Goal: Task Accomplishment & Management: Use online tool/utility

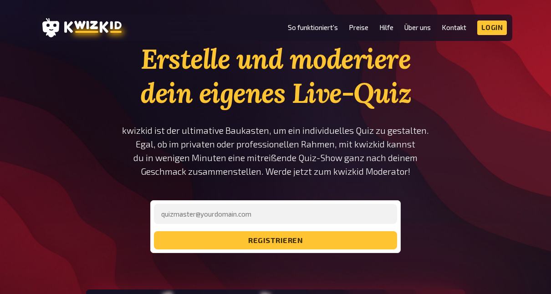
scroll to position [46, 0]
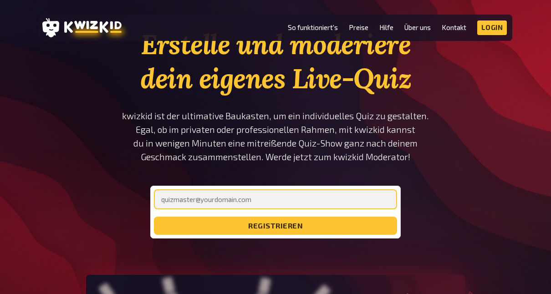
click at [237, 198] on input "email" at bounding box center [275, 199] width 243 height 20
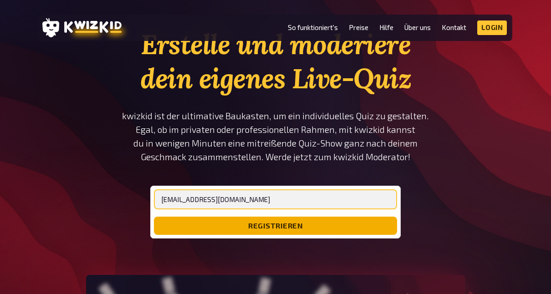
type input "[EMAIL_ADDRESS][DOMAIN_NAME]"
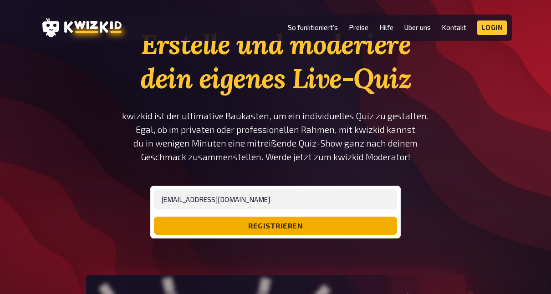
click at [238, 224] on button "registrieren" at bounding box center [275, 226] width 243 height 18
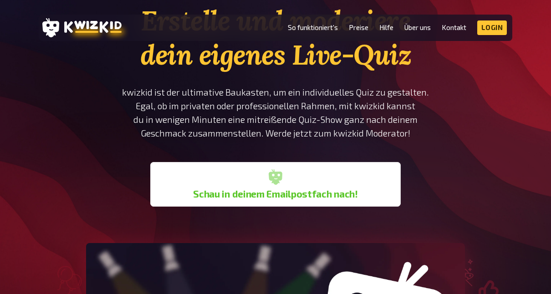
scroll to position [91, 0]
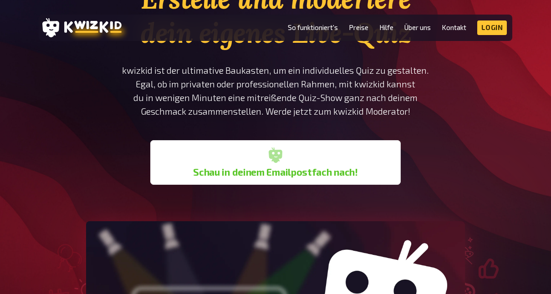
drag, startPoint x: 272, startPoint y: 157, endPoint x: 306, endPoint y: 146, distance: 35.9
click at [274, 156] on icon at bounding box center [276, 155] width 14 height 15
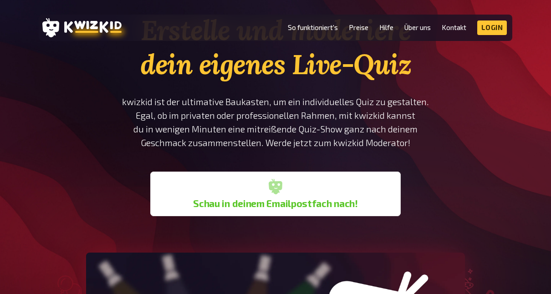
scroll to position [46, 0]
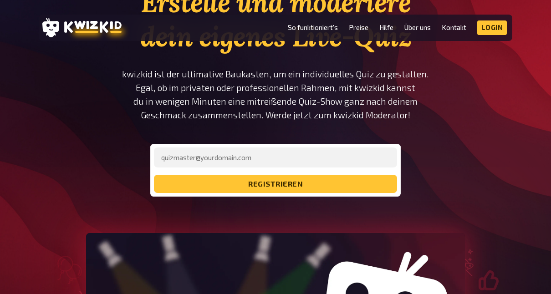
scroll to position [137, 0]
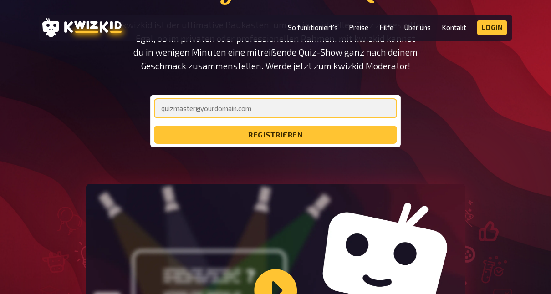
click at [190, 109] on input "email" at bounding box center [275, 108] width 243 height 20
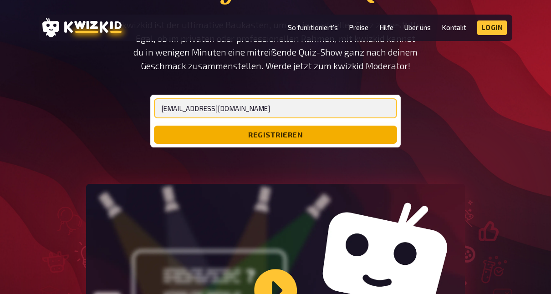
type input "[EMAIL_ADDRESS][DOMAIN_NAME]"
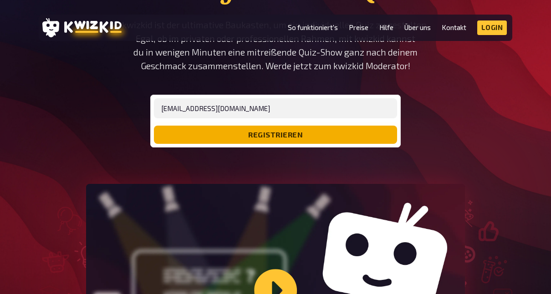
click at [289, 132] on button "registrieren" at bounding box center [275, 135] width 243 height 18
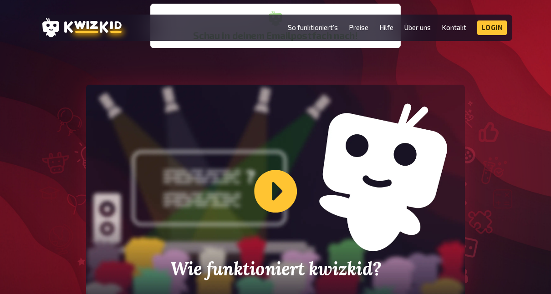
scroll to position [0, 0]
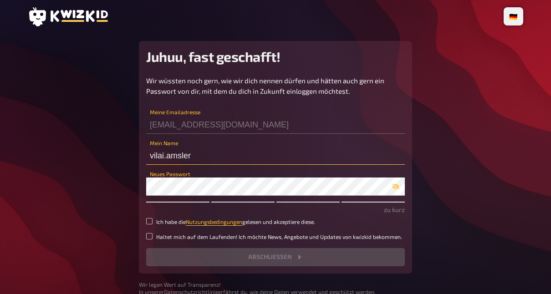
click at [221, 158] on input "vilai.amsler" at bounding box center [275, 156] width 259 height 18
type input "v"
type input "Lai"
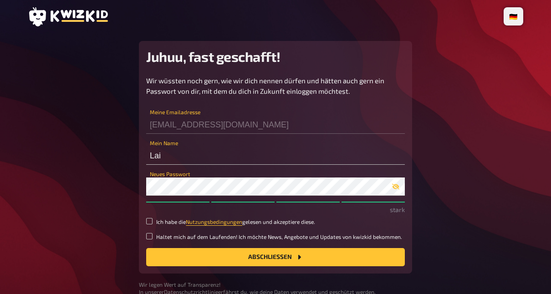
click at [501, 178] on main "Juhuu, fast geschafft! Wir wüssten noch gern, wie wir dich nennen dürfen und hä…" at bounding box center [276, 168] width 496 height 255
click at [146, 220] on input "Ich habe die Nutzungsbedingungen gelesen und akzeptiere diese." at bounding box center [149, 221] width 6 height 6
checkbox input "true"
click at [235, 252] on button "Abschließen" at bounding box center [275, 257] width 259 height 18
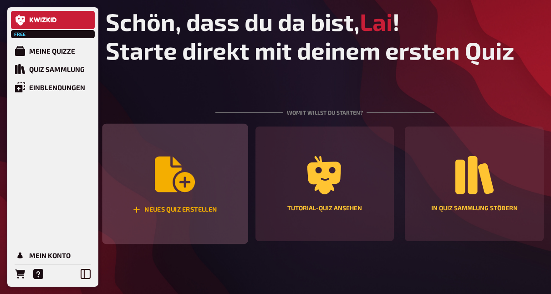
click at [173, 162] on icon "Neues Quiz erstellen" at bounding box center [175, 174] width 40 height 40
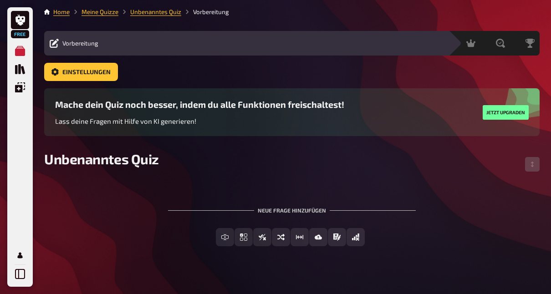
scroll to position [11, 0]
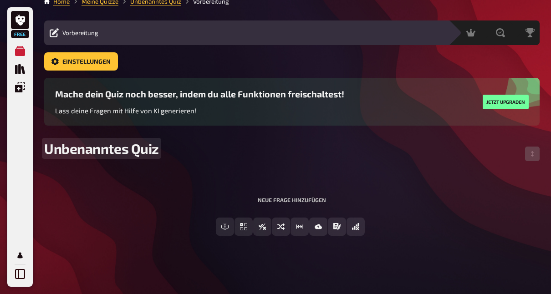
drag, startPoint x: 146, startPoint y: 150, endPoint x: 156, endPoint y: 150, distance: 10.0
click at [147, 150] on span "Unbenanntes Quiz" at bounding box center [101, 148] width 115 height 16
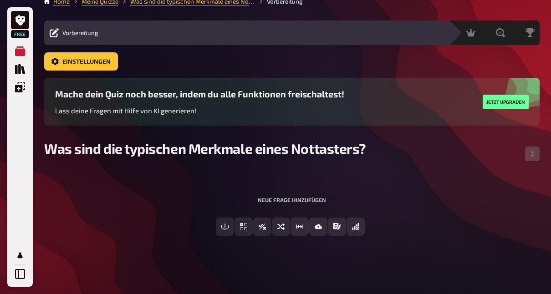
click at [463, 166] on div "Was sind die typischen Merkmale eines Nottasters?" at bounding box center [292, 153] width 496 height 27
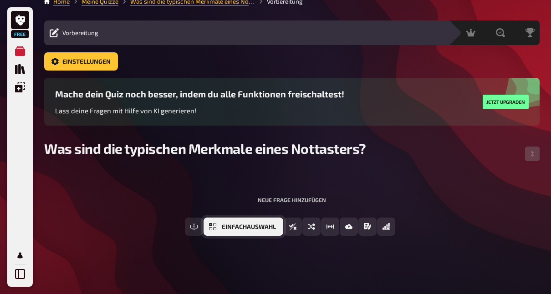
click at [220, 226] on button "Einfachauswahl" at bounding box center [244, 227] width 80 height 18
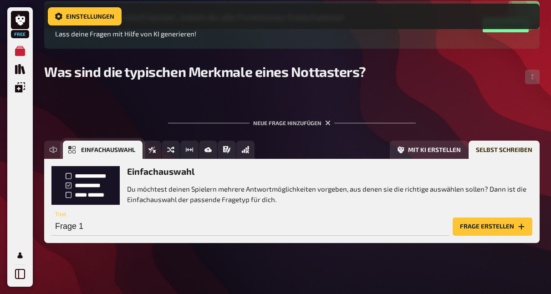
scroll to position [102, 0]
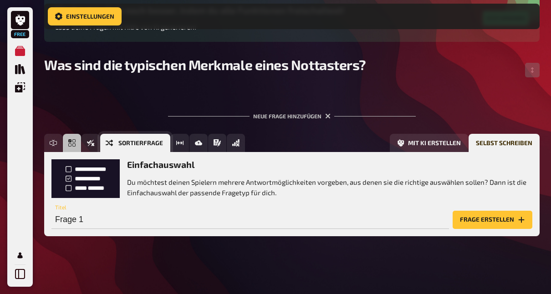
click at [111, 142] on icon "Sortierfrage" at bounding box center [109, 143] width 7 height 6
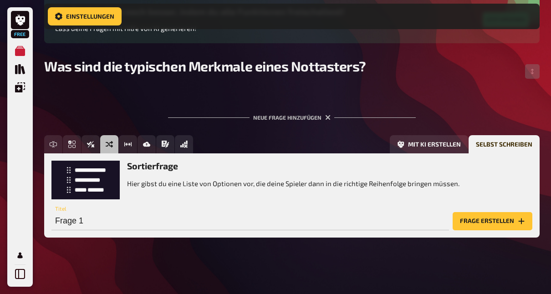
scroll to position [102, 0]
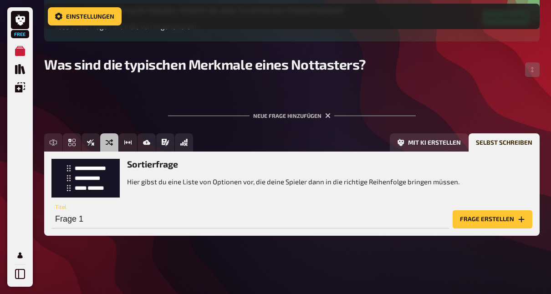
click at [131, 223] on input "Frage 1" at bounding box center [250, 219] width 398 height 18
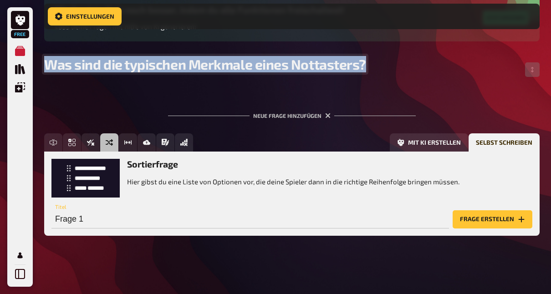
drag, startPoint x: 368, startPoint y: 66, endPoint x: -10, endPoint y: 59, distance: 377.7
click at [0, 59] on html "Free Meine Quizze Quiz Sammlung Einblendungen Mein Konto Home Meine Quizze Was …" at bounding box center [275, 96] width 551 height 396
copy span "Was sind die typischen Merkmale eines Nottasters?"
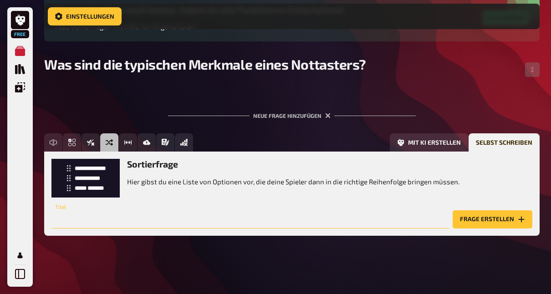
paste input "Was sind die typischen Merkmale eines Nottasters?"
type input "Was sind die typischen Merkmale eines Nottasters?"
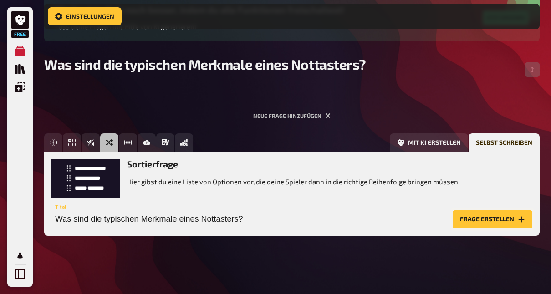
click at [487, 215] on button "Frage erstellen" at bounding box center [493, 219] width 80 height 18
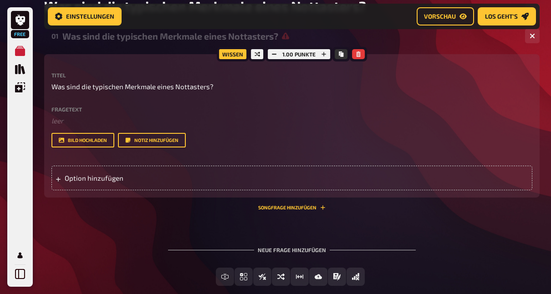
scroll to position [148, 0]
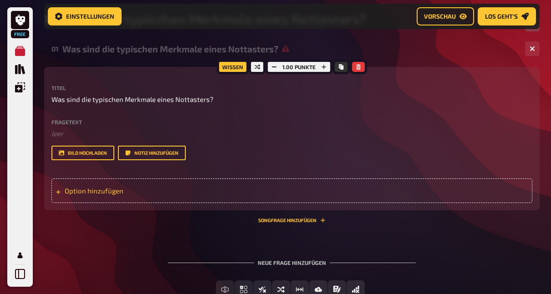
click at [116, 182] on div "Option hinzufügen" at bounding box center [291, 191] width 481 height 25
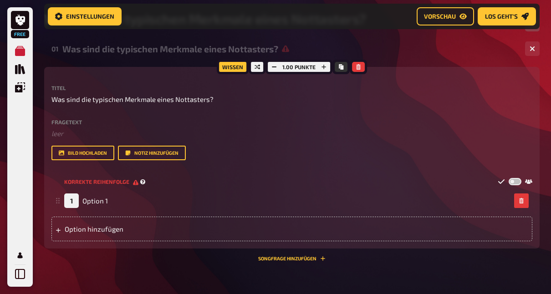
scroll to position [193, 0]
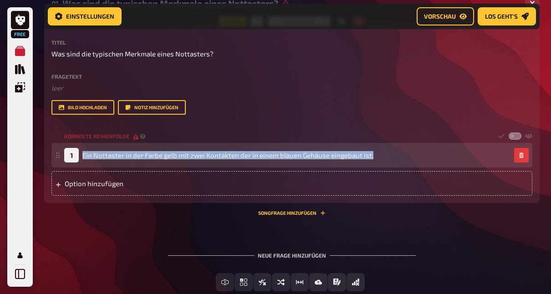
drag, startPoint x: 370, startPoint y: 155, endPoint x: 81, endPoint y: 150, distance: 289.8
click at [77, 152] on div "1 Ein Nottaster in der Farbe gelb mit zwei Kontakten der in einem blauen Gehäus…" at bounding box center [218, 155] width 309 height 15
copy span "Ein Nottaster in der Farbe gelb mit zwei Kontakten der in einem blauen Gehäuse …"
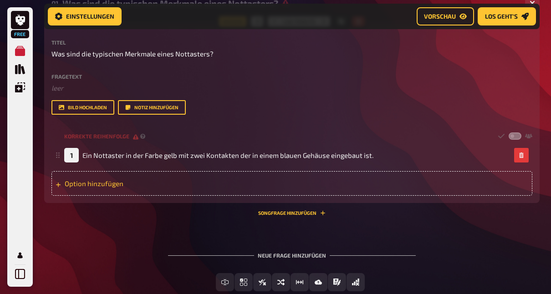
click at [126, 179] on div "Option hinzufügen" at bounding box center [291, 183] width 481 height 25
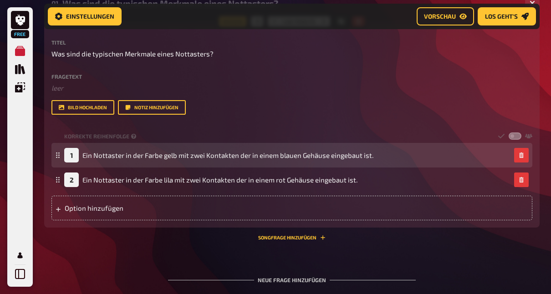
click at [76, 203] on div "Option hinzufügen" at bounding box center [291, 208] width 481 height 25
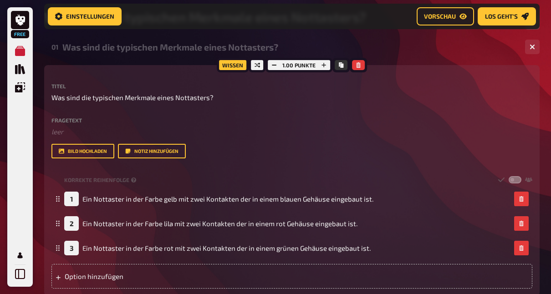
scroll to position [148, 0]
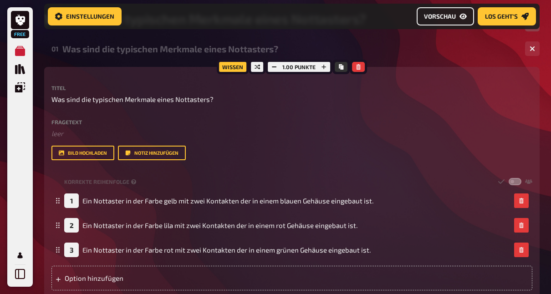
click at [442, 10] on link "Vorschau" at bounding box center [445, 16] width 57 height 18
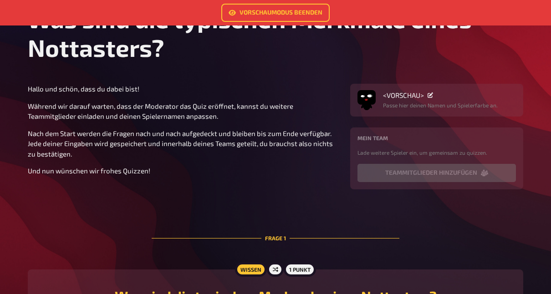
scroll to position [46, 0]
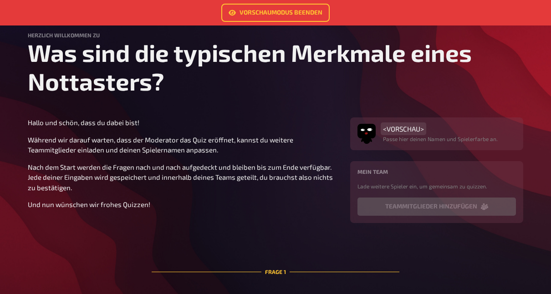
click at [409, 129] on span "<VORSCHAU>" at bounding box center [403, 129] width 41 height 8
click at [448, 142] on p "Passe hier deinen Namen und Spielerfarbe an." at bounding box center [440, 139] width 115 height 8
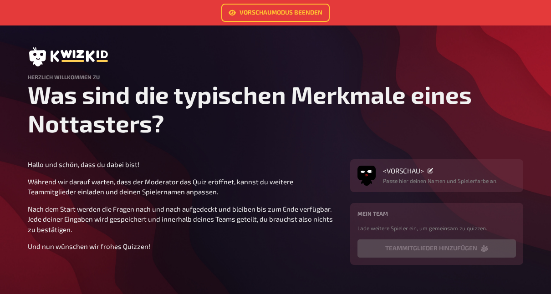
scroll to position [0, 0]
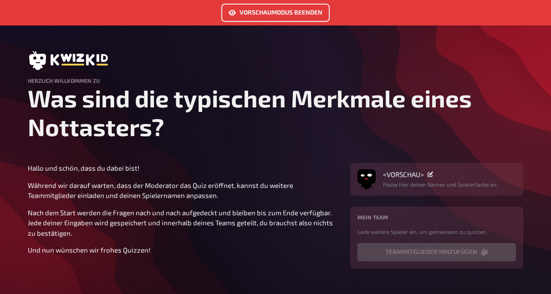
click at [275, 13] on link "Vorschaumodus beenden" at bounding box center [275, 13] width 108 height 18
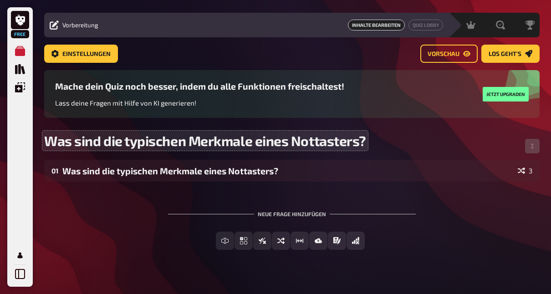
scroll to position [33, 0]
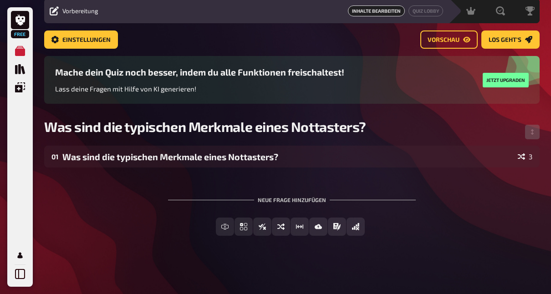
click at [289, 199] on div "Neue Frage hinzufügen" at bounding box center [292, 196] width 248 height 28
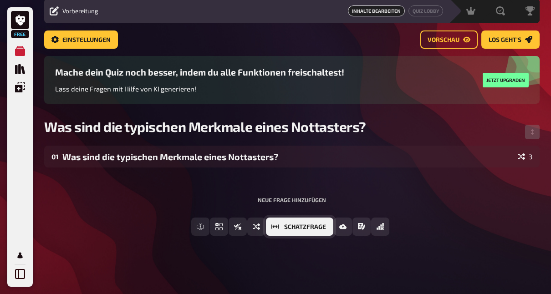
click at [319, 228] on span "Schätzfrage" at bounding box center [305, 227] width 42 height 6
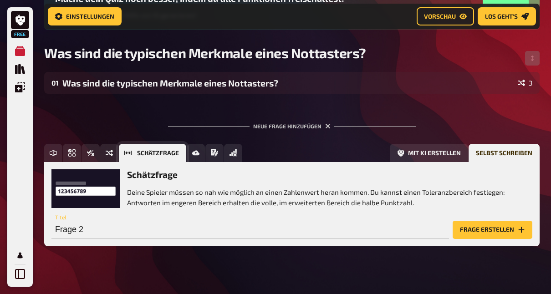
scroll to position [119, 0]
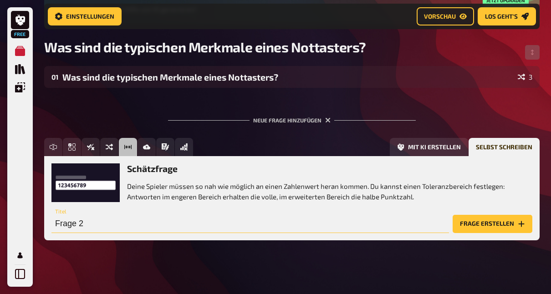
click at [122, 225] on input "Frage 2" at bounding box center [250, 224] width 398 height 18
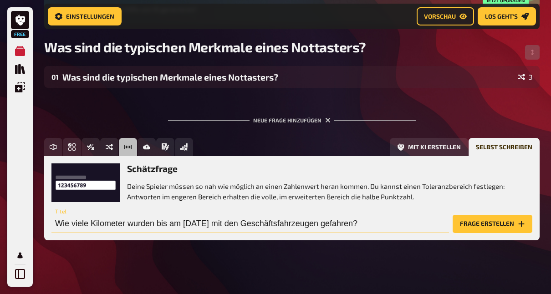
type input "Wie viele Kilometer wurden bis am 31.08.2025 mit den Geschäftsfahrzeugen gefahr…"
click at [491, 222] on button "Frage erstellen" at bounding box center [493, 224] width 80 height 18
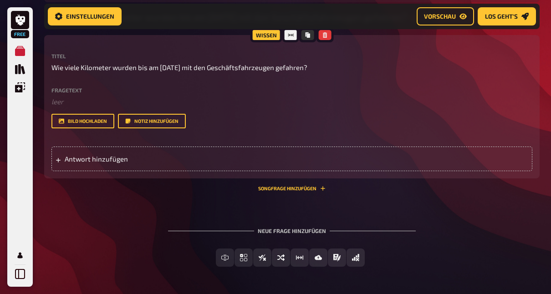
scroll to position [210, 0]
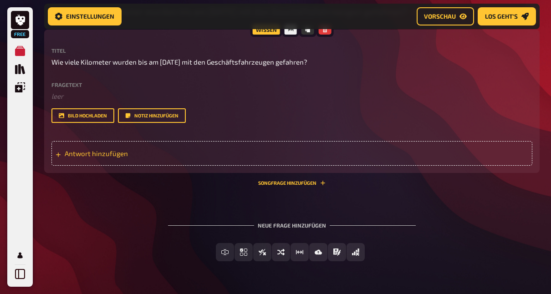
click at [111, 154] on span "Antwort hinzufügen" at bounding box center [136, 153] width 142 height 8
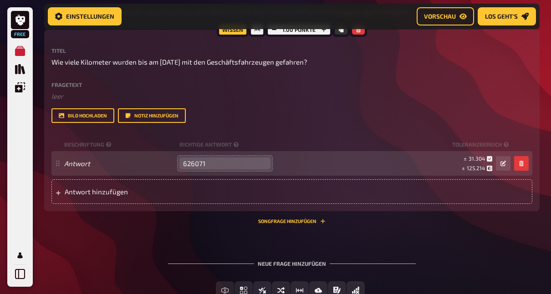
click at [259, 161] on input "626071" at bounding box center [224, 164] width 91 height 12
type input "626070"
click at [262, 167] on input "626070" at bounding box center [224, 164] width 91 height 12
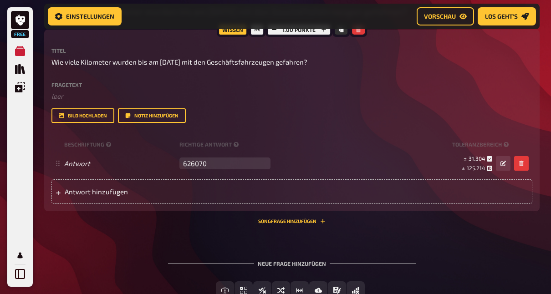
click at [161, 238] on div "01 Was sind die typischen Merkmale eines Nottasters? 3 02 Wie viele Kilometer w…" at bounding box center [292, 144] width 496 height 339
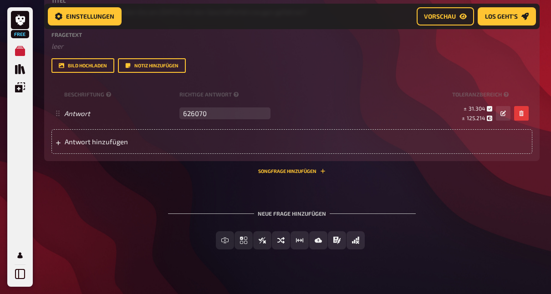
scroll to position [275, 0]
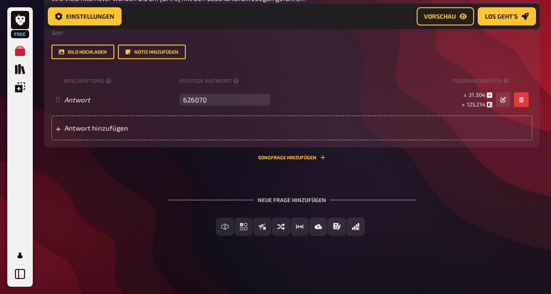
click at [140, 170] on div "01 Was sind die typischen Merkmale eines Nottasters? 3 02 Wie viele Kilometer w…" at bounding box center [292, 80] width 496 height 339
